Goal: Communication & Community: Answer question/provide support

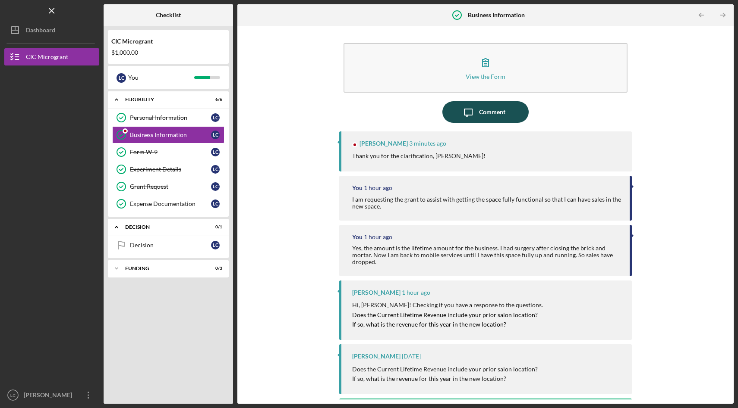
click at [515, 115] on button "Icon/Message Comment" at bounding box center [485, 112] width 86 height 22
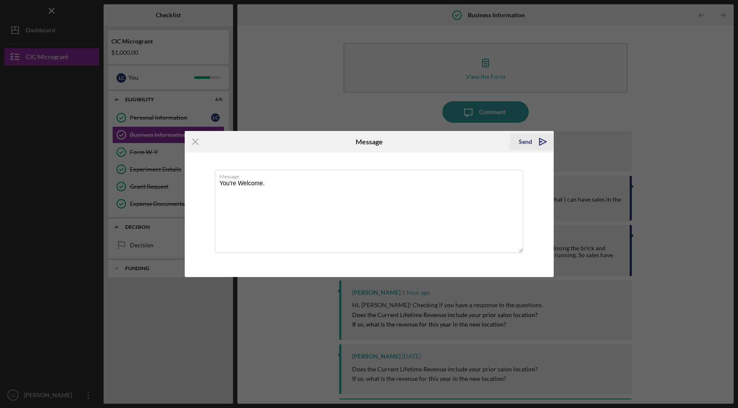
type textarea "You're Welcome."
click at [546, 141] on icon "Icon/icon-invite-send" at bounding box center [543, 142] width 22 height 22
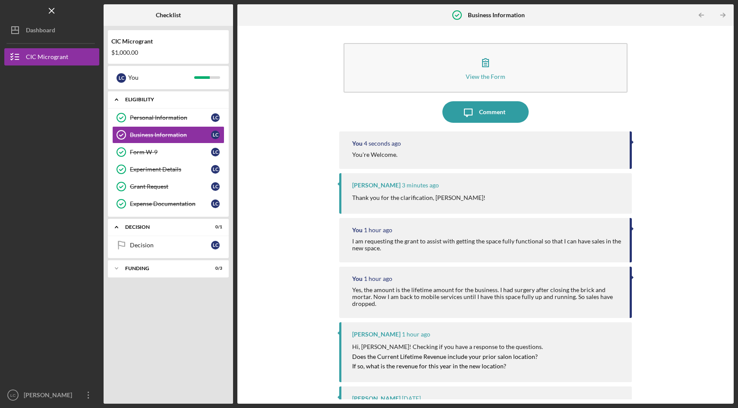
click at [116, 101] on icon "Icon/Expander" at bounding box center [116, 99] width 17 height 17
